Goal: Task Accomplishment & Management: Complete application form

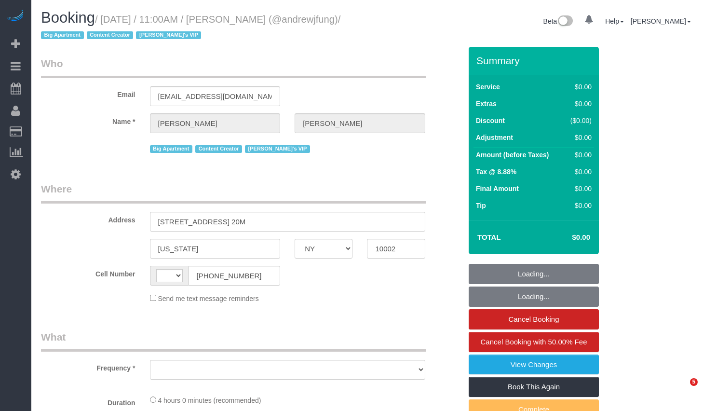
select select "NY"
select select "string:[GEOGRAPHIC_DATA]"
select select "string:stripe-pm_1QiJxn4VGloSiKo7Fhgdkn6Z"
select select "number:89"
select select "number:90"
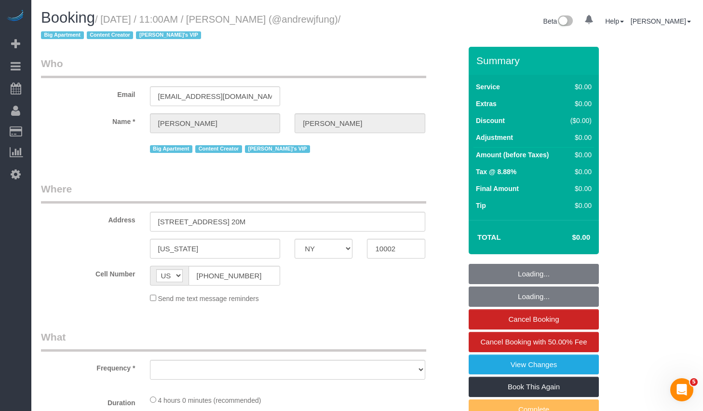
select select "number:15"
select select "number:7"
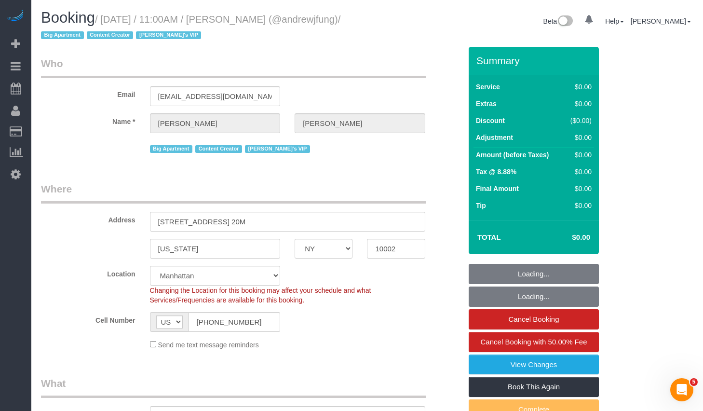
select select "object:1407"
select select "2"
select select "240"
select select "spot1"
